Goal: Navigation & Orientation: Find specific page/section

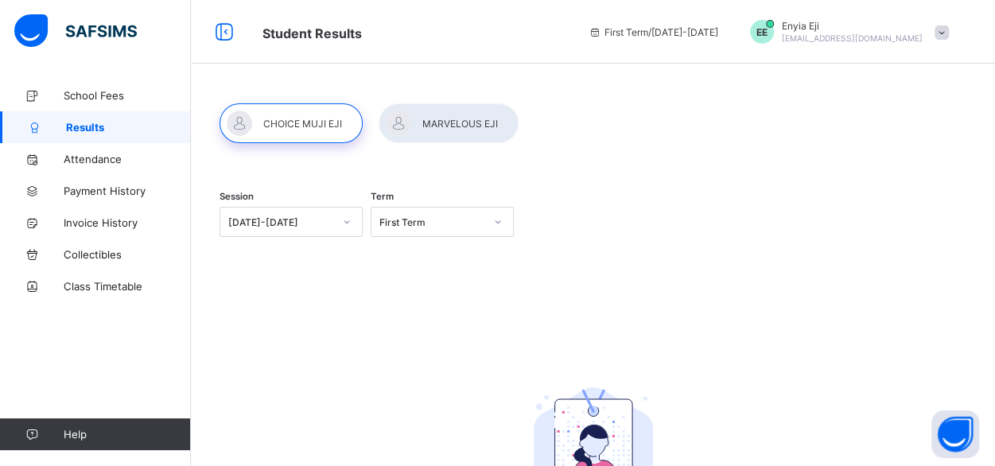
click at [441, 133] on div at bounding box center [448, 123] width 140 height 40
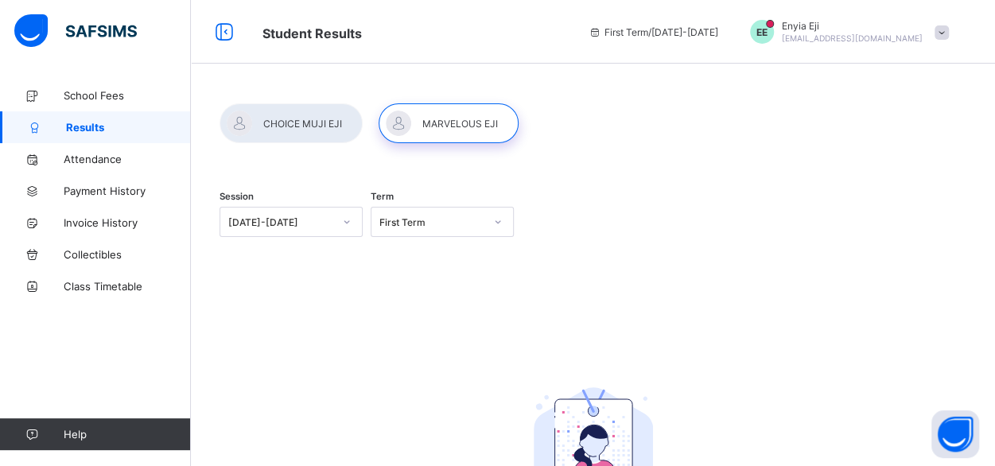
click at [315, 130] on div at bounding box center [290, 123] width 143 height 40
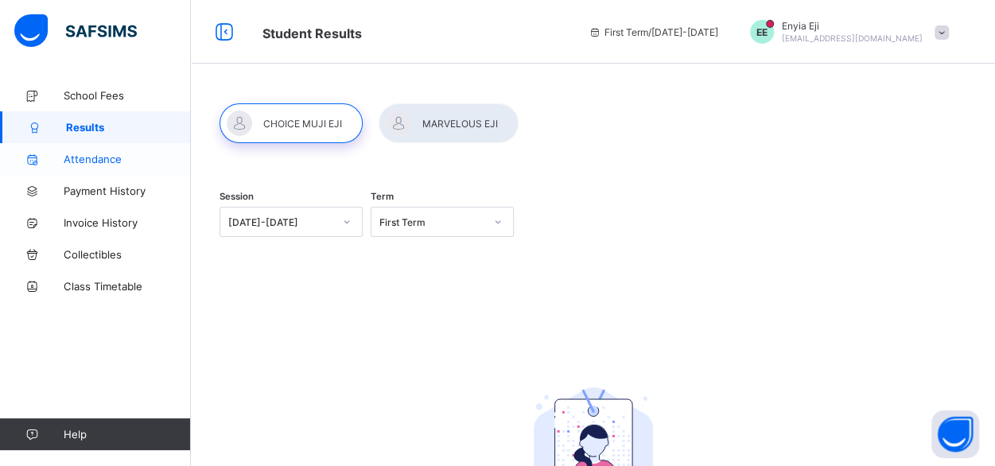
click at [129, 165] on link "Attendance" at bounding box center [95, 159] width 191 height 32
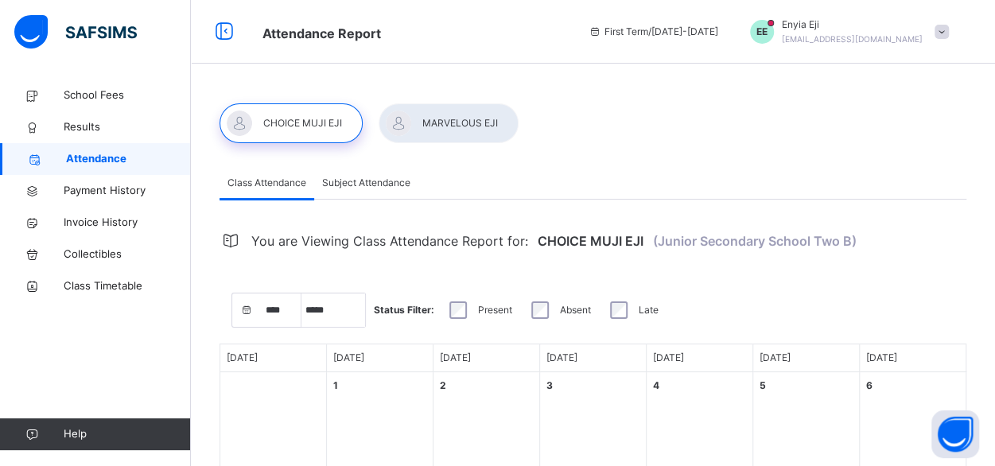
select select "****"
select select "*"
click at [948, 28] on span at bounding box center [941, 32] width 14 height 14
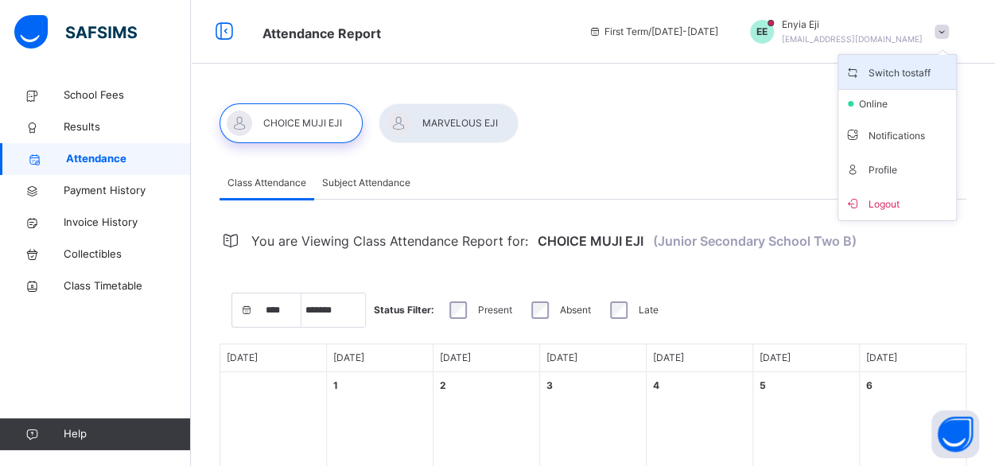
click at [918, 73] on span "Switch to staff" at bounding box center [896, 71] width 105 height 21
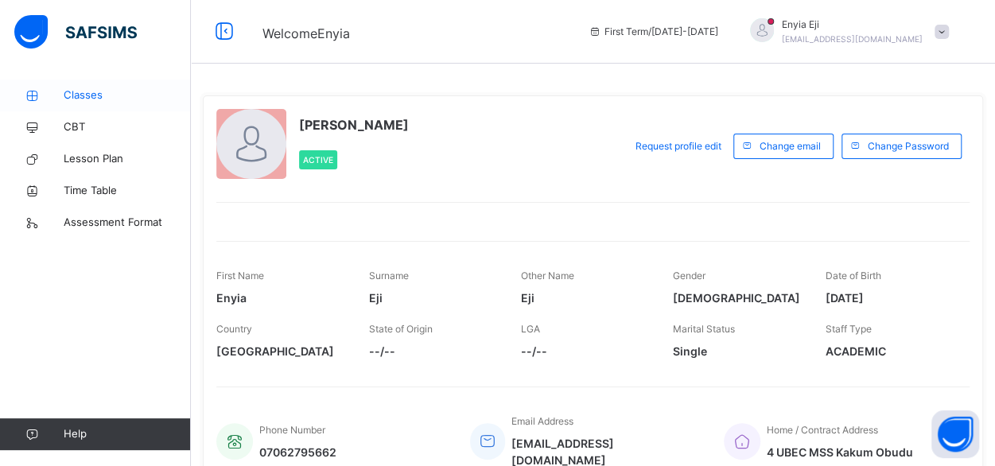
click at [103, 95] on span "Classes" at bounding box center [127, 95] width 127 height 16
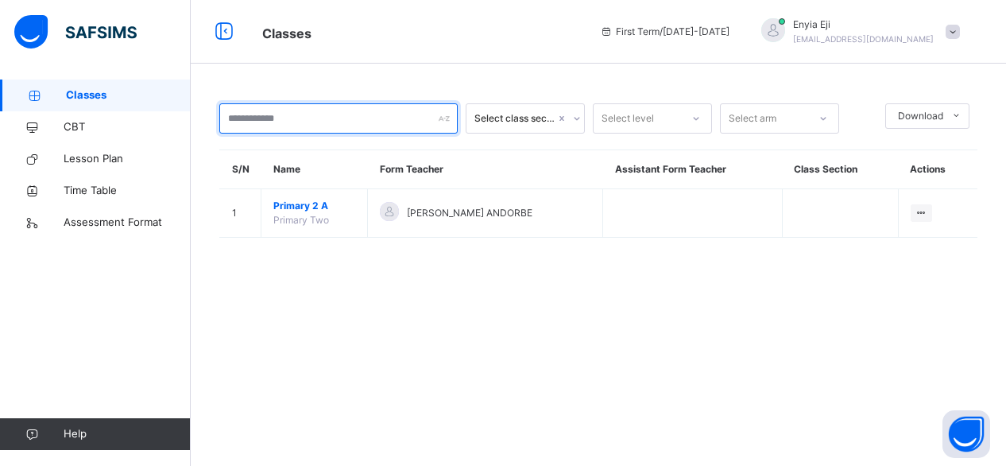
click at [390, 119] on input "text" at bounding box center [338, 118] width 238 height 30
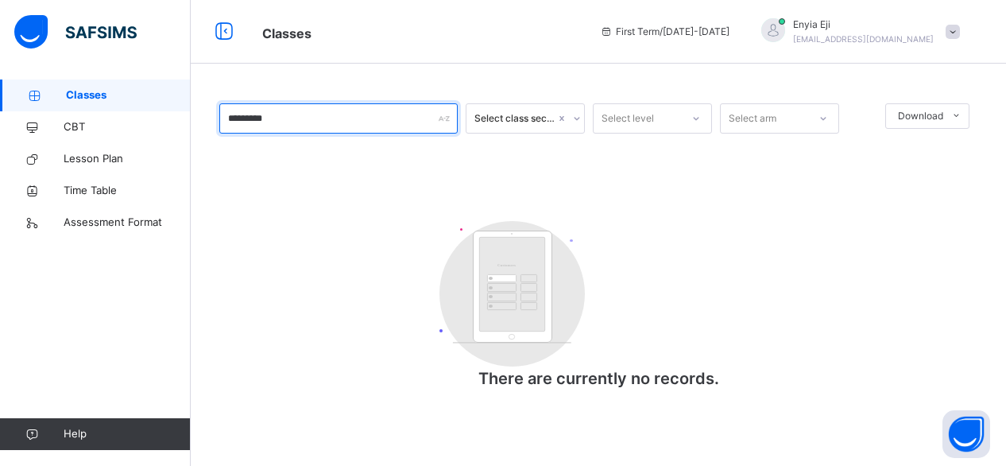
type input "*********"
click at [574, 118] on icon at bounding box center [577, 119] width 10 height 16
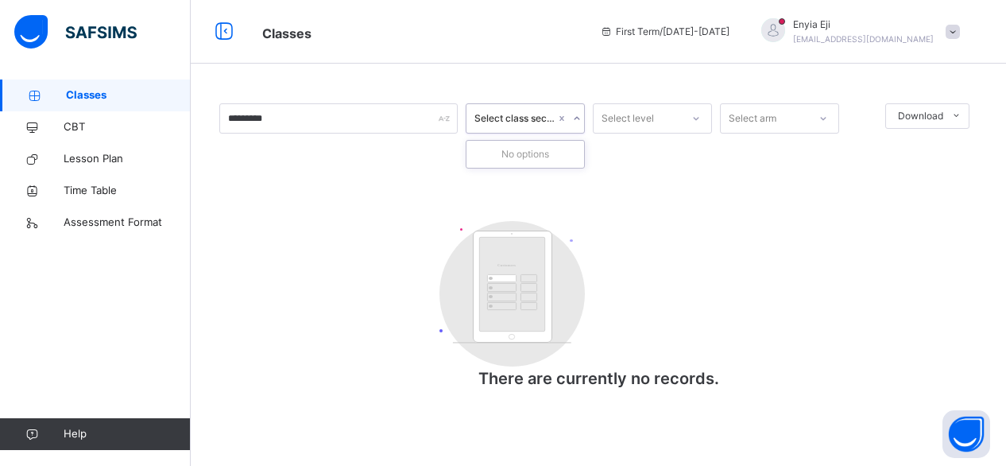
click at [574, 118] on icon at bounding box center [577, 119] width 10 height 16
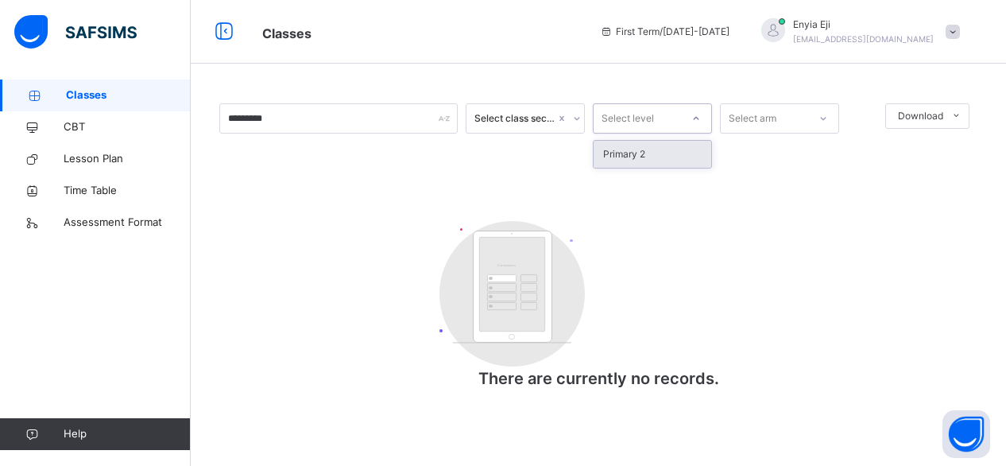
click at [694, 114] on icon at bounding box center [697, 119] width 10 height 16
click at [83, 163] on span "Lesson Plan" at bounding box center [127, 159] width 127 height 16
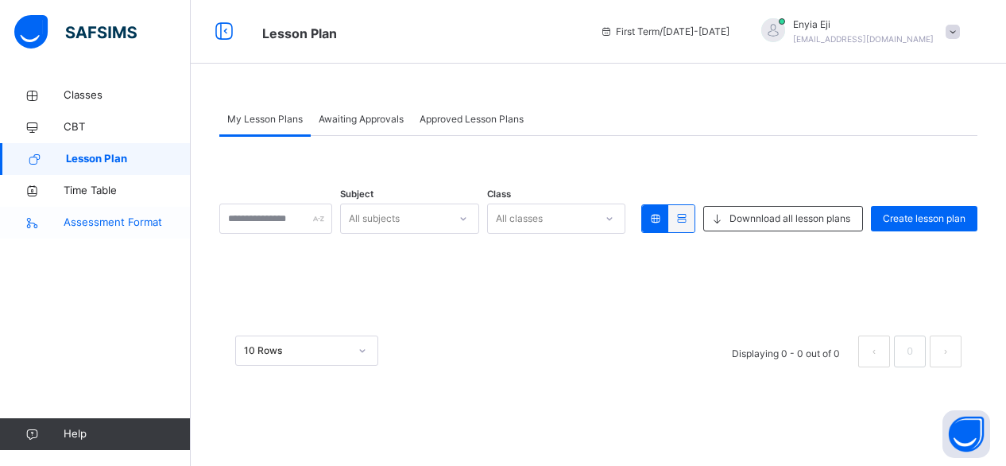
click at [114, 223] on span "Assessment Format" at bounding box center [127, 223] width 127 height 16
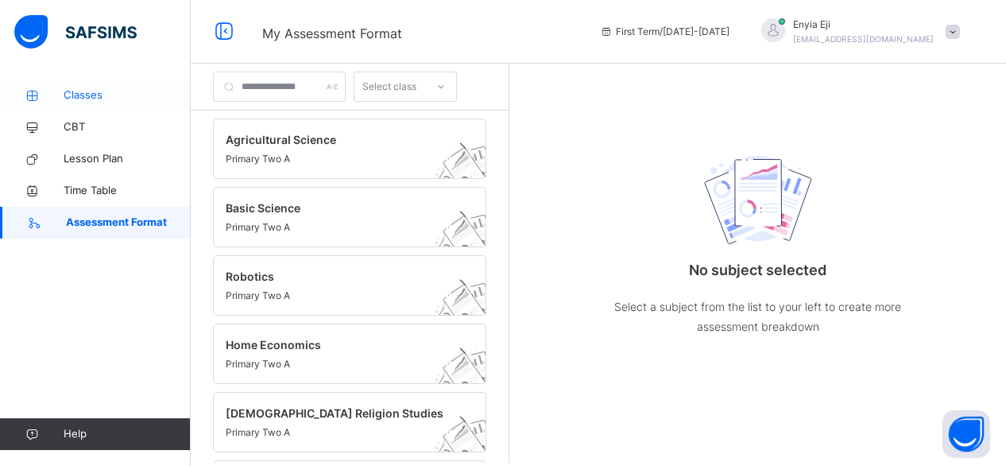
click at [93, 95] on span "Classes" at bounding box center [127, 95] width 127 height 16
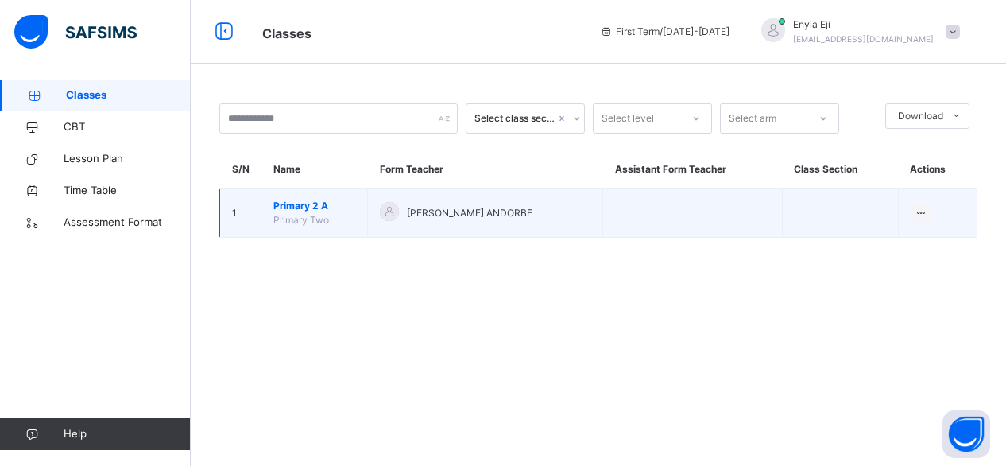
click at [293, 211] on span "Primary 2 A" at bounding box center [314, 206] width 82 height 14
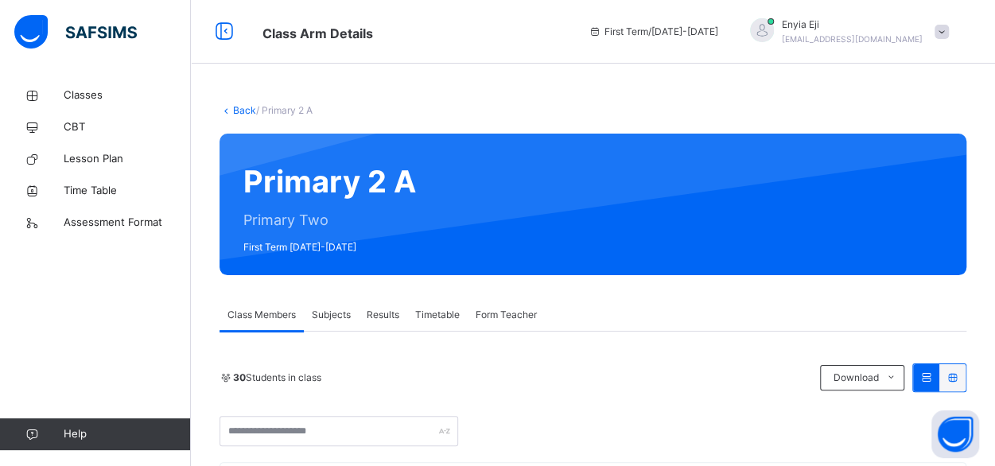
click at [727, 177] on div "Primary 2 A Primary Two First Term [DATE]-[DATE]" at bounding box center [592, 205] width 746 height 142
click at [223, 111] on icon at bounding box center [226, 110] width 14 height 12
click at [89, 87] on link "Classes" at bounding box center [95, 95] width 191 height 32
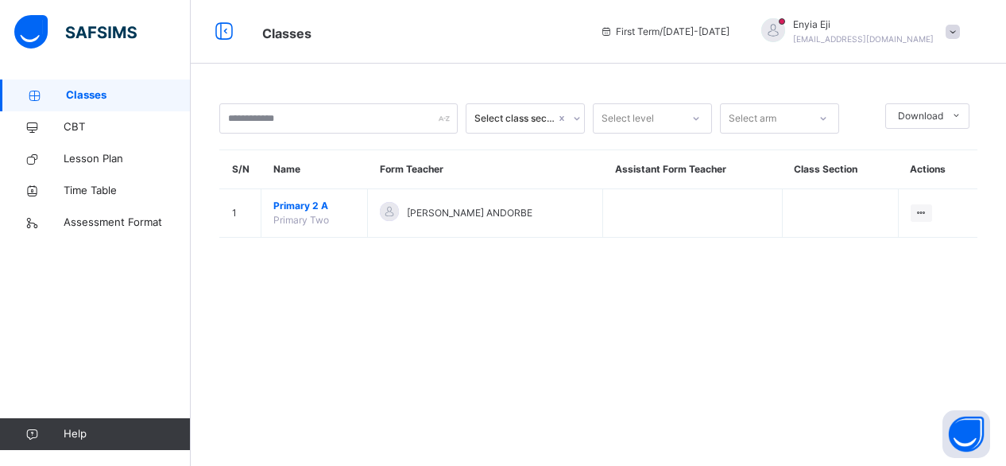
click at [551, 312] on div "Select class section Select level Select arm Download Pdf Report Excel Report S…" at bounding box center [599, 233] width 816 height 466
click at [348, 123] on input "text" at bounding box center [338, 118] width 238 height 30
click at [119, 158] on span "Lesson Plan" at bounding box center [127, 159] width 127 height 16
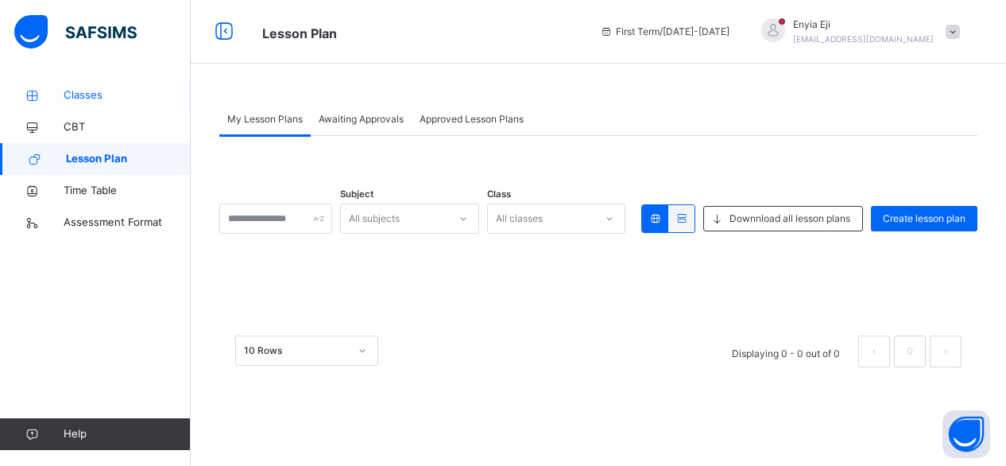
click at [91, 98] on span "Classes" at bounding box center [127, 95] width 127 height 16
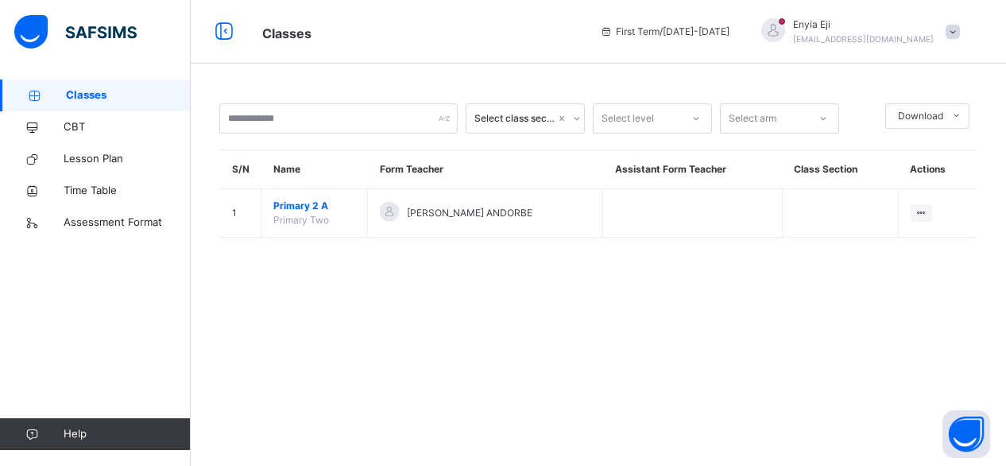
click at [785, 33] on div at bounding box center [774, 30] width 24 height 24
click at [719, 63] on div "First Term / [DATE]-[DATE]" at bounding box center [664, 32] width 145 height 64
click at [445, 115] on div at bounding box center [338, 118] width 238 height 30
click at [577, 112] on icon at bounding box center [577, 119] width 10 height 16
click at [528, 119] on div "Select class section" at bounding box center [515, 118] width 81 height 14
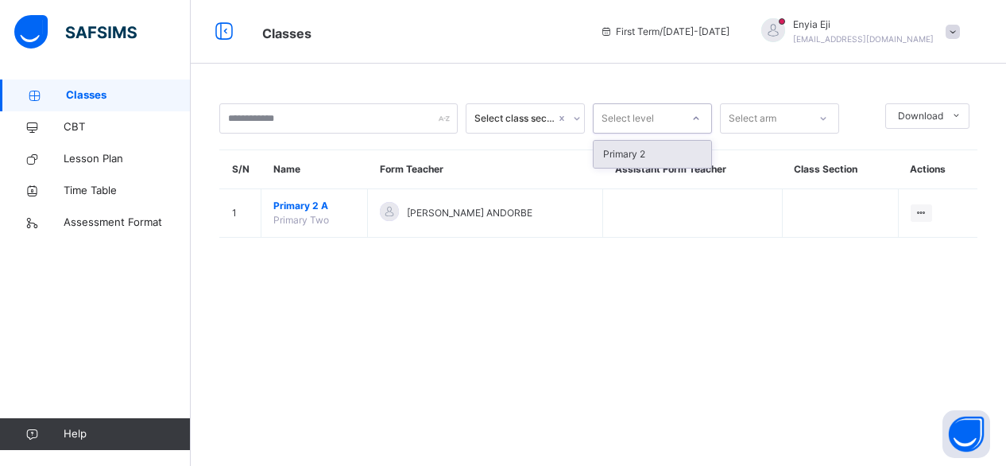
click at [696, 118] on icon at bounding box center [697, 118] width 6 height 3
type input "*********"
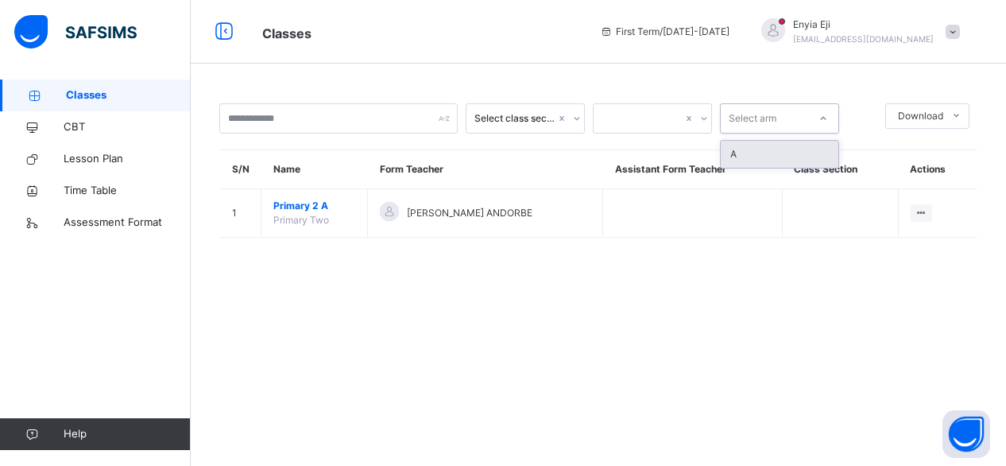
click at [822, 118] on icon at bounding box center [824, 118] width 6 height 3
click at [750, 153] on div "A" at bounding box center [780, 154] width 118 height 27
click at [578, 117] on icon at bounding box center [577, 119] width 10 height 16
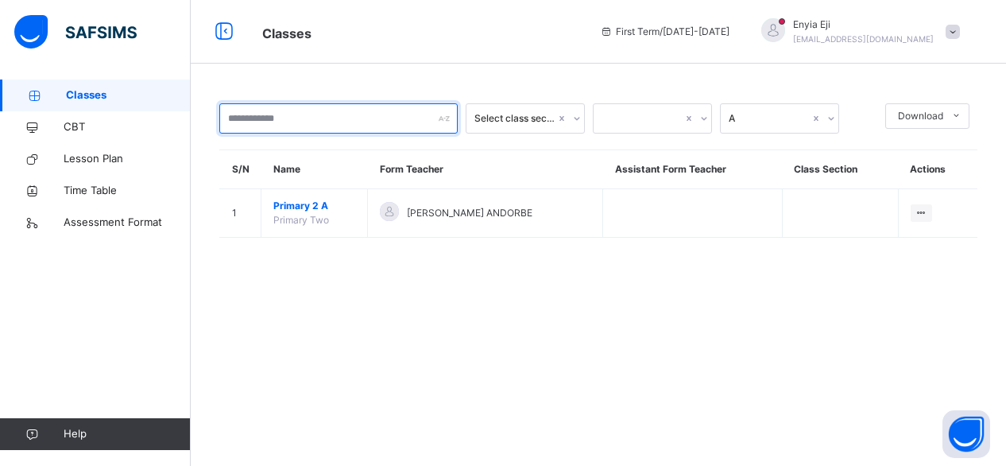
click at [310, 118] on input "text" at bounding box center [338, 118] width 238 height 30
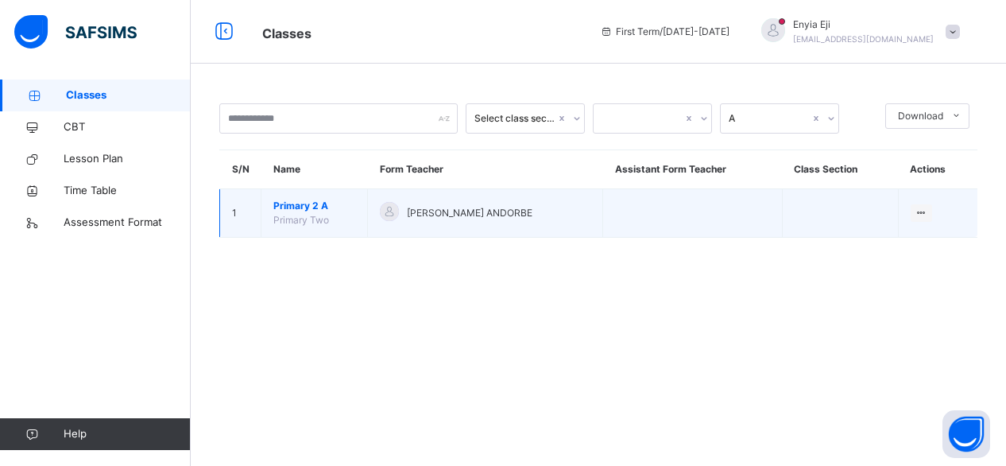
click at [293, 215] on span "Primary Two" at bounding box center [301, 220] width 56 height 12
click at [918, 211] on icon at bounding box center [922, 213] width 14 height 12
click at [908, 250] on div "View Class" at bounding box center [900, 245] width 49 height 16
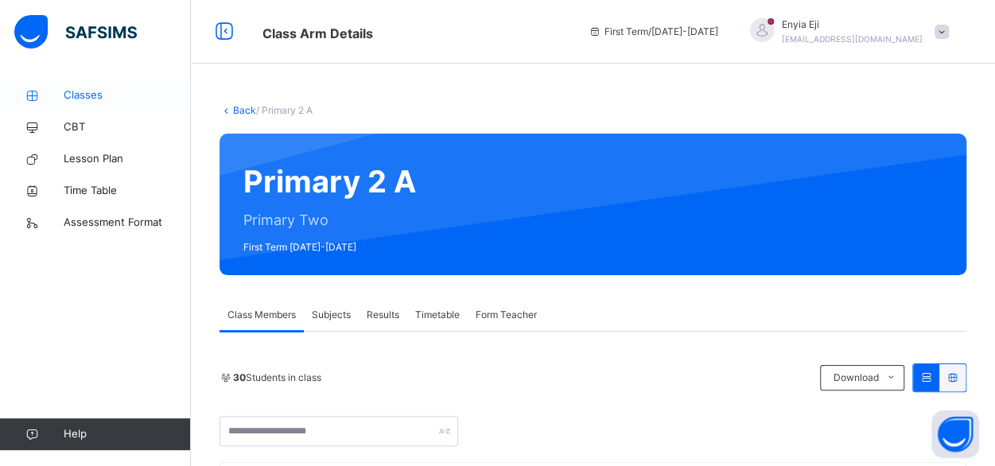
click at [101, 87] on span "Classes" at bounding box center [127, 95] width 127 height 16
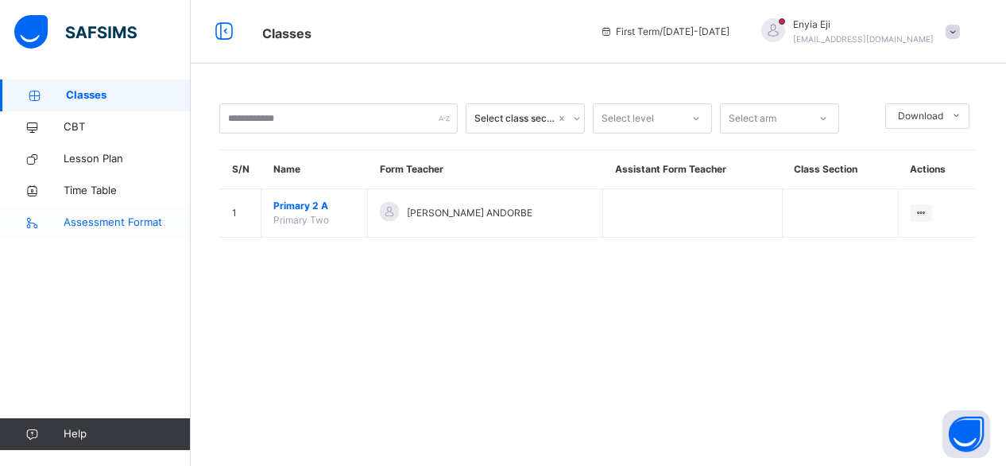
click at [134, 219] on span "Assessment Format" at bounding box center [127, 223] width 127 height 16
